Goal: Task Accomplishment & Management: Manage account settings

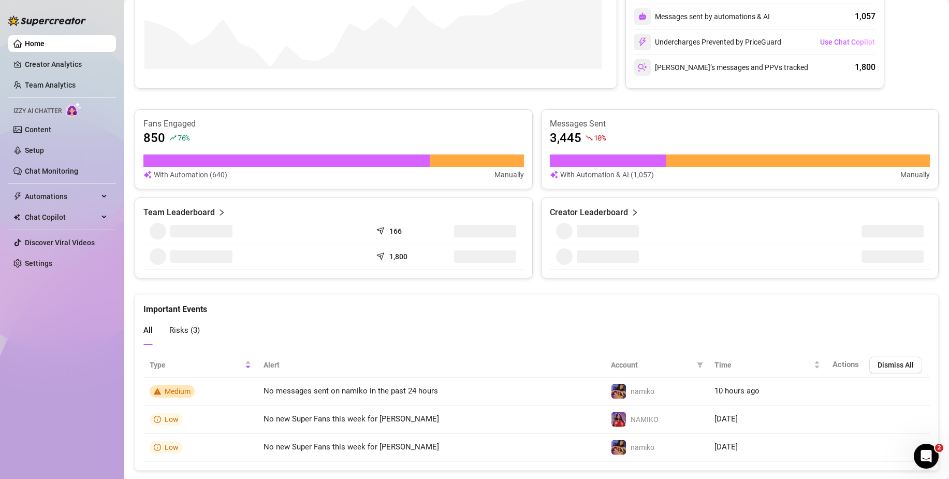
scroll to position [541, 0]
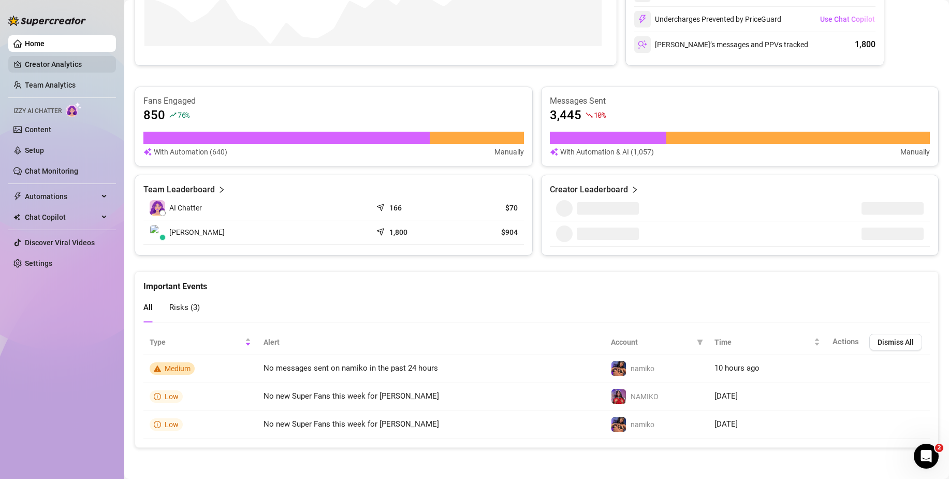
click at [74, 73] on link "Creator Analytics" at bounding box center [66, 64] width 83 height 17
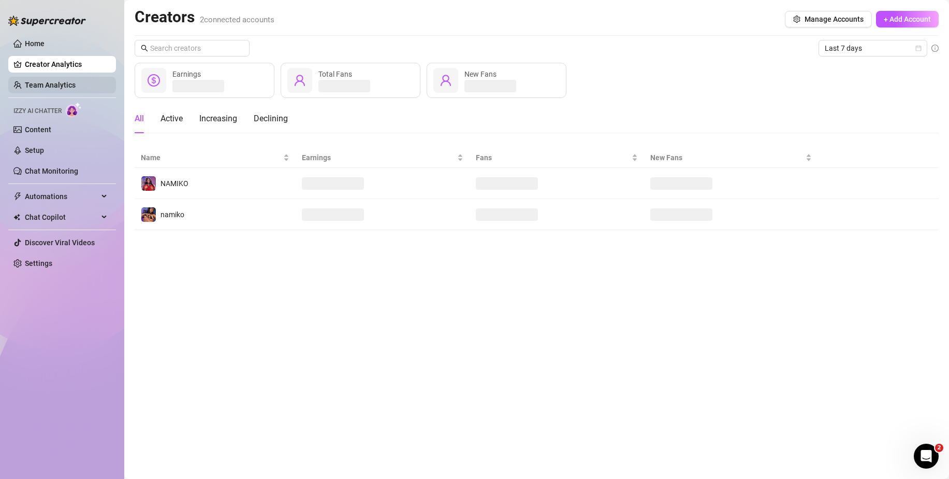
click at [61, 89] on link "Team Analytics" at bounding box center [50, 85] width 51 height 8
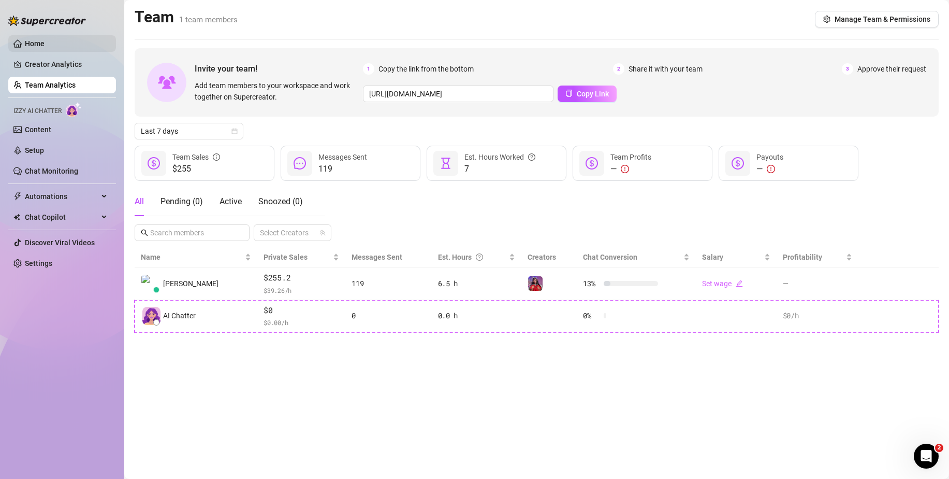
click at [45, 39] on link "Home" at bounding box center [35, 43] width 20 height 8
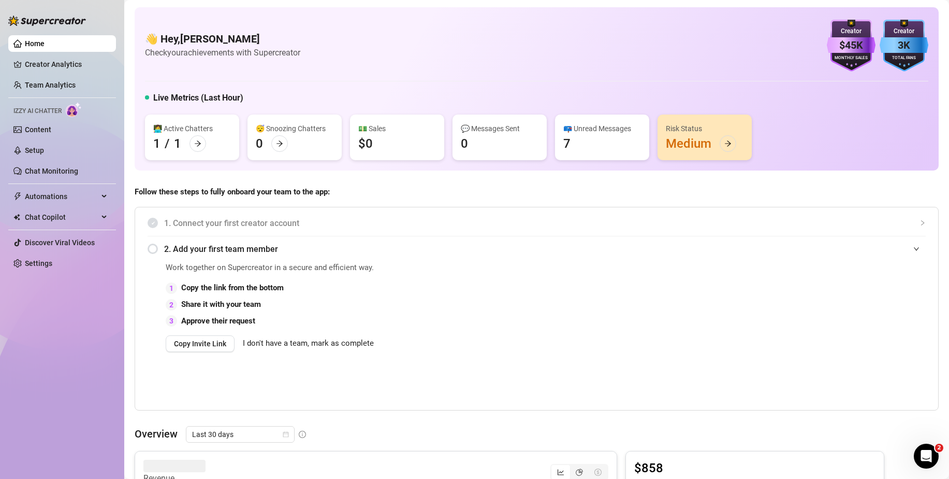
scroll to position [52, 0]
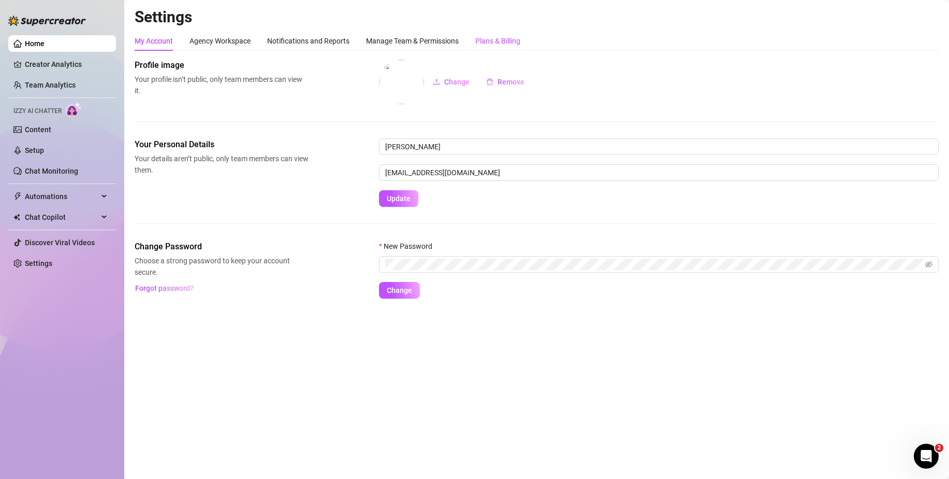
click at [491, 40] on div "Plans & Billing" at bounding box center [497, 40] width 45 height 11
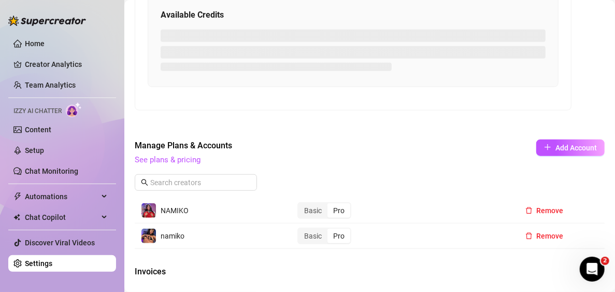
scroll to position [355, 0]
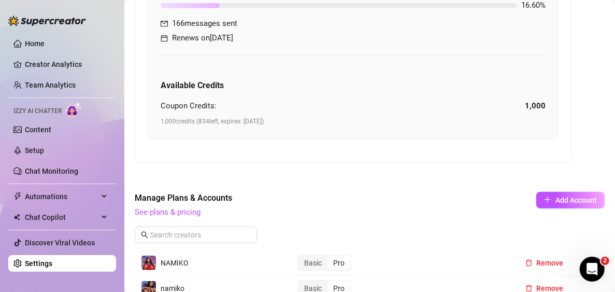
click at [181, 206] on span "See plans & pricing" at bounding box center [300, 212] width 331 height 12
click at [180, 209] on link "See plans & pricing" at bounding box center [168, 211] width 66 height 9
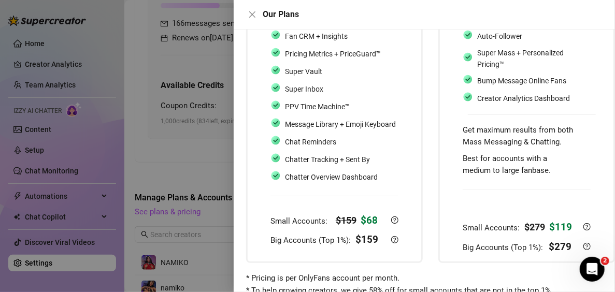
scroll to position [166, 0]
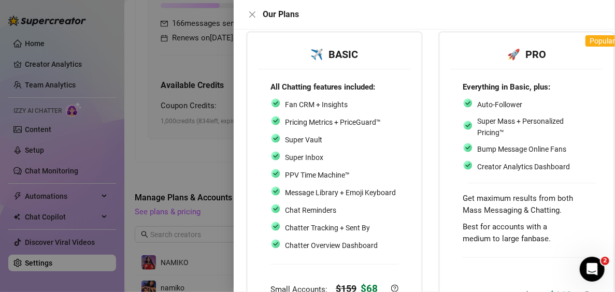
scroll to position [62, 0]
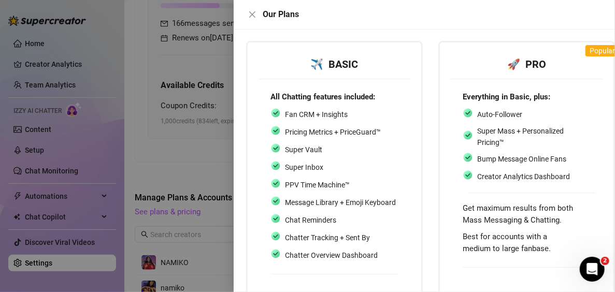
click at [195, 92] on div at bounding box center [307, 146] width 615 height 292
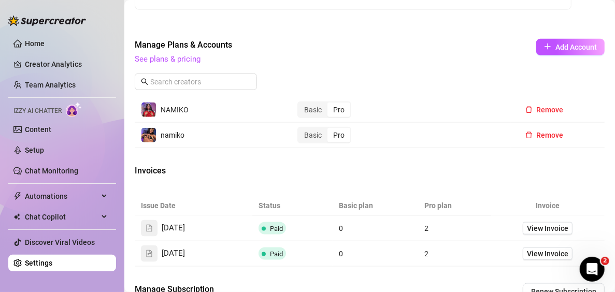
scroll to position [511, 0]
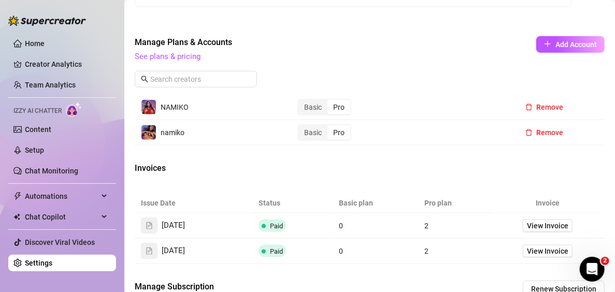
click at [338, 104] on div "Pro" at bounding box center [338, 107] width 23 height 15
click at [330, 102] on input "Pro" at bounding box center [330, 102] width 0 height 0
click at [180, 59] on link "See plans & pricing" at bounding box center [168, 56] width 66 height 9
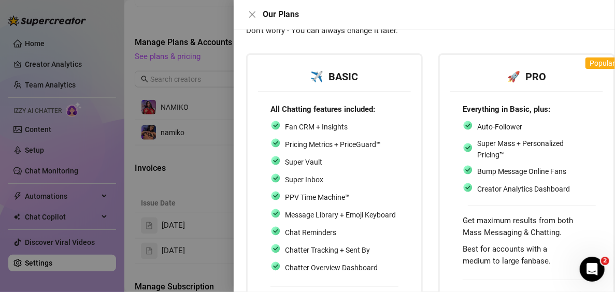
scroll to position [0, 0]
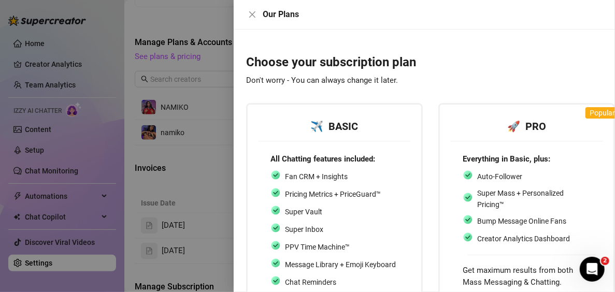
click at [556, 124] on div "🚀 PRO" at bounding box center [526, 127] width 128 height 16
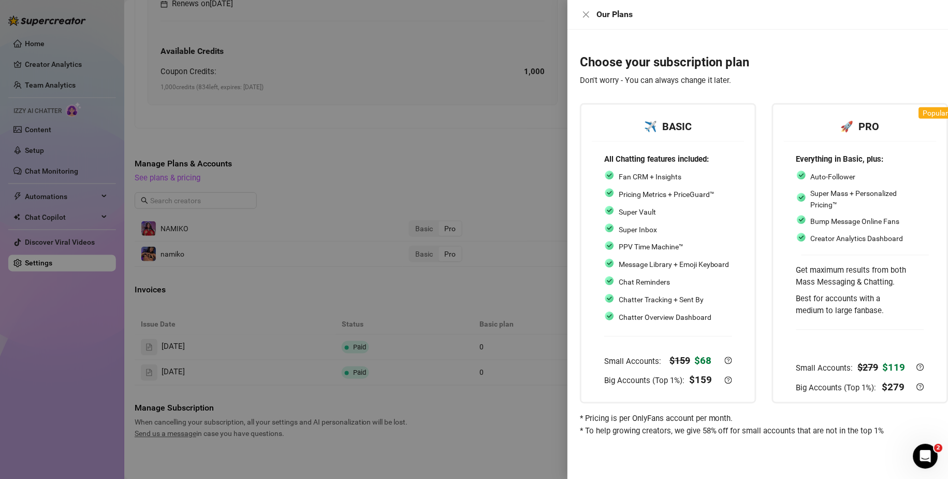
scroll to position [389, 0]
click at [834, 158] on strong "Everything in Basic, plus:" at bounding box center [840, 158] width 88 height 9
click at [885, 115] on div "🚀 PRO" at bounding box center [860, 126] width 153 height 29
click at [933, 112] on span "Popular" at bounding box center [935, 113] width 25 height 8
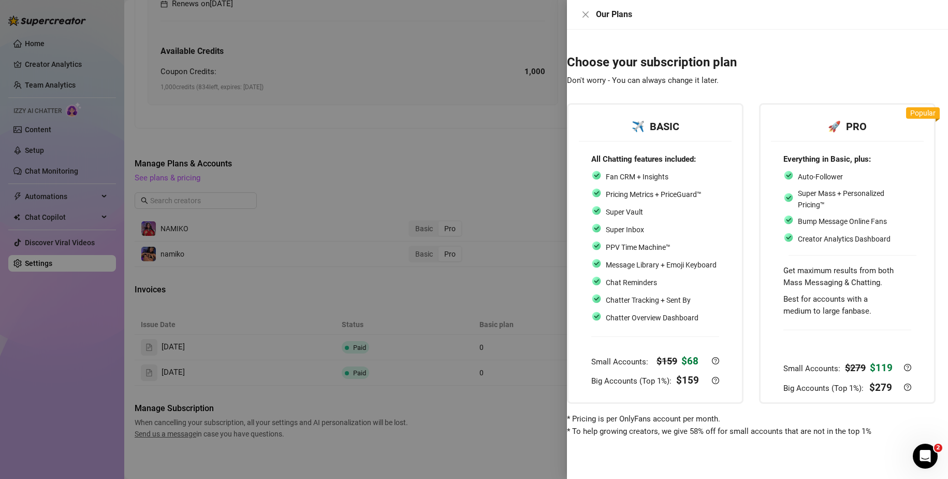
click at [598, 22] on div "Our Plans" at bounding box center [757, 15] width 381 height 30
click at [589, 19] on button "Close" at bounding box center [585, 14] width 12 height 12
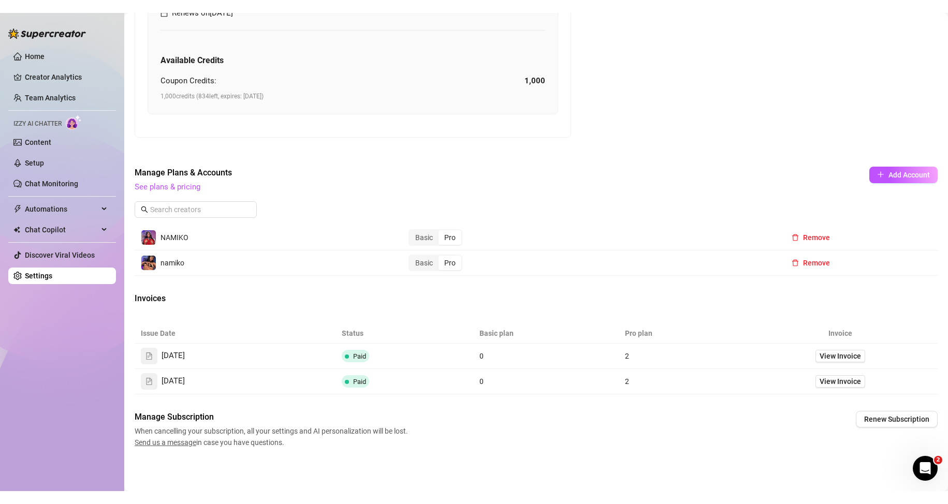
scroll to position [394, 0]
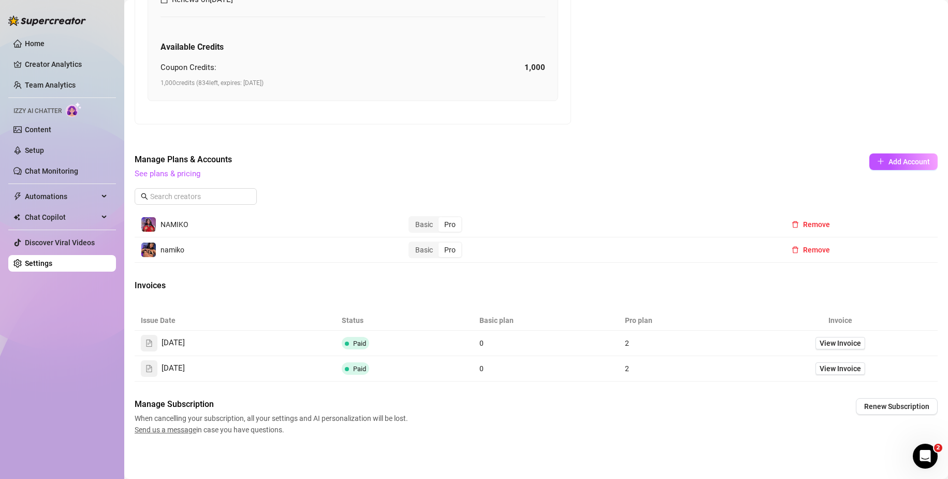
click at [814, 350] on td "View Invoice" at bounding box center [841, 342] width 194 height 25
click at [828, 350] on td "View Invoice" at bounding box center [841, 342] width 194 height 25
click at [834, 342] on span "View Invoice" at bounding box center [840, 342] width 41 height 11
click at [171, 174] on link "See plans & pricing" at bounding box center [168, 173] width 66 height 9
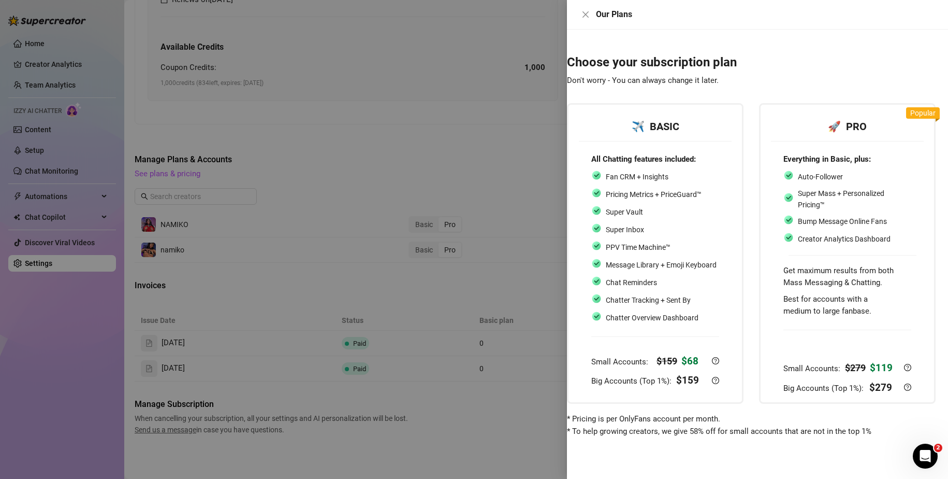
click at [486, 241] on div at bounding box center [474, 239] width 948 height 479
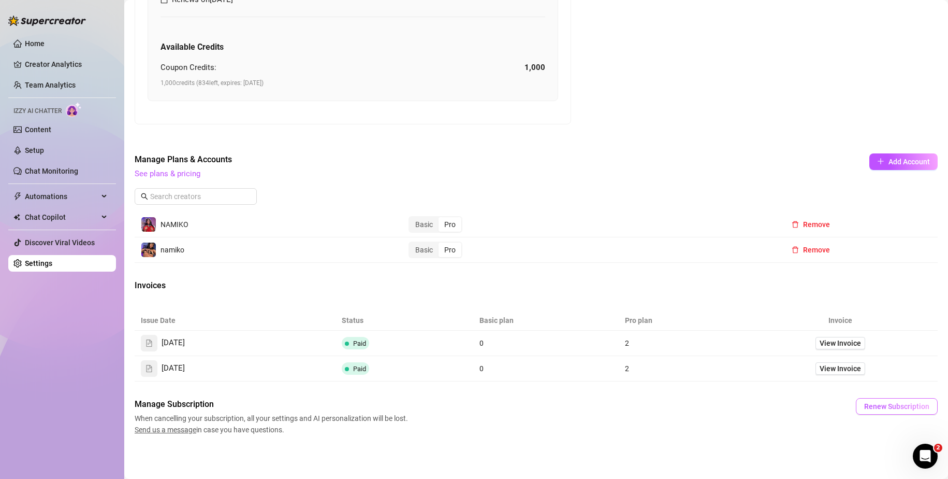
click at [866, 406] on span "Renew Subscription" at bounding box center [896, 406] width 65 height 8
click at [824, 413] on div "Manage Subscription When cancelling your subscription, all your settings and AI…" at bounding box center [536, 416] width 803 height 37
click at [837, 339] on span "View Invoice" at bounding box center [840, 342] width 41 height 11
click at [880, 404] on span "Renew Subscription" at bounding box center [896, 406] width 65 height 8
click at [930, 372] on div "Are you sure you want to renew your subscription? Cancel OK" at bounding box center [856, 371] width 173 height 28
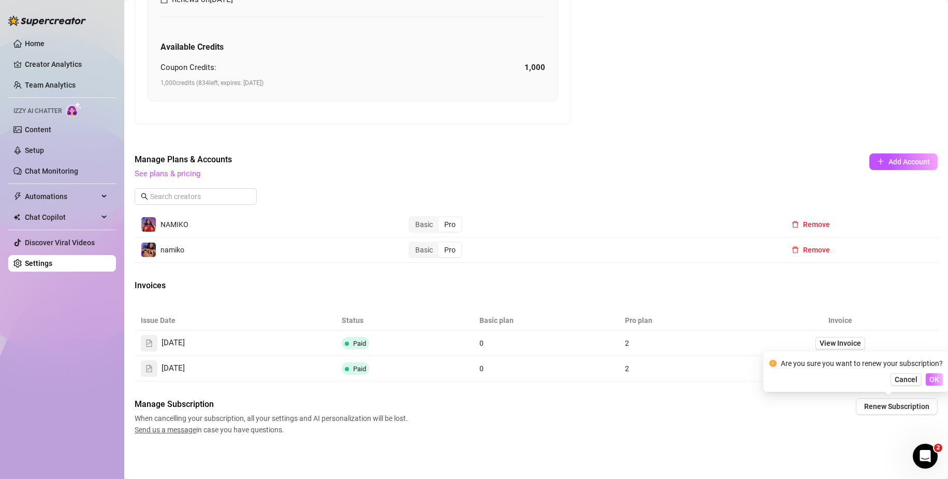
click at [931, 379] on span "OK" at bounding box center [935, 379] width 10 height 8
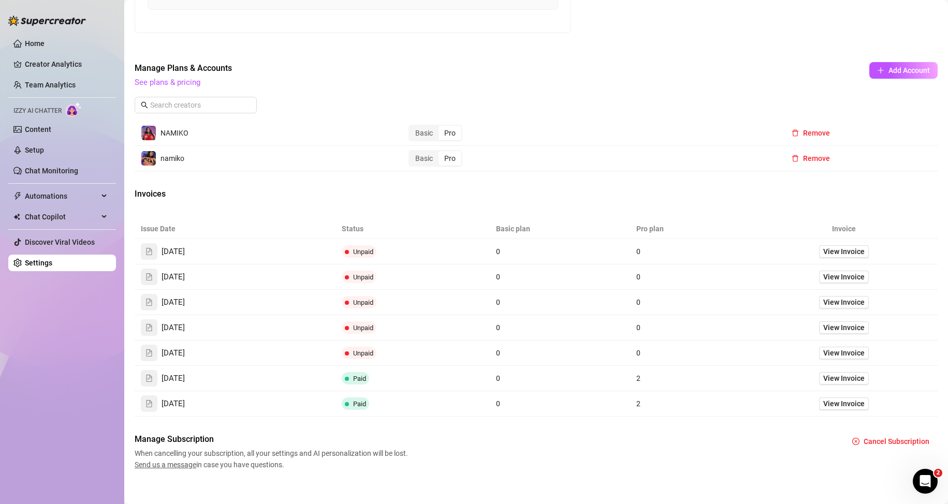
scroll to position [560, 0]
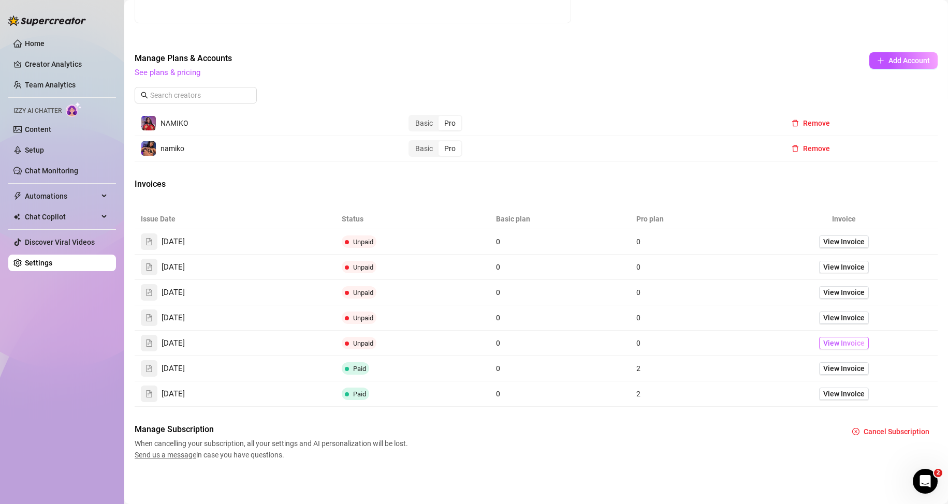
click at [828, 346] on span "View Invoice" at bounding box center [843, 343] width 41 height 11
